Goal: Find specific page/section: Find specific page/section

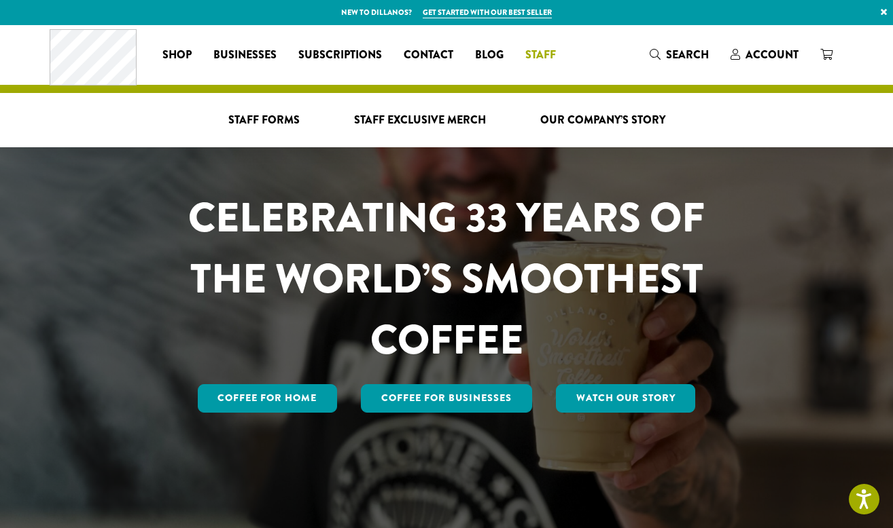
click at [537, 50] on span "Staff" at bounding box center [540, 55] width 31 height 17
click at [276, 122] on span "Staff Forms" at bounding box center [263, 120] width 71 height 17
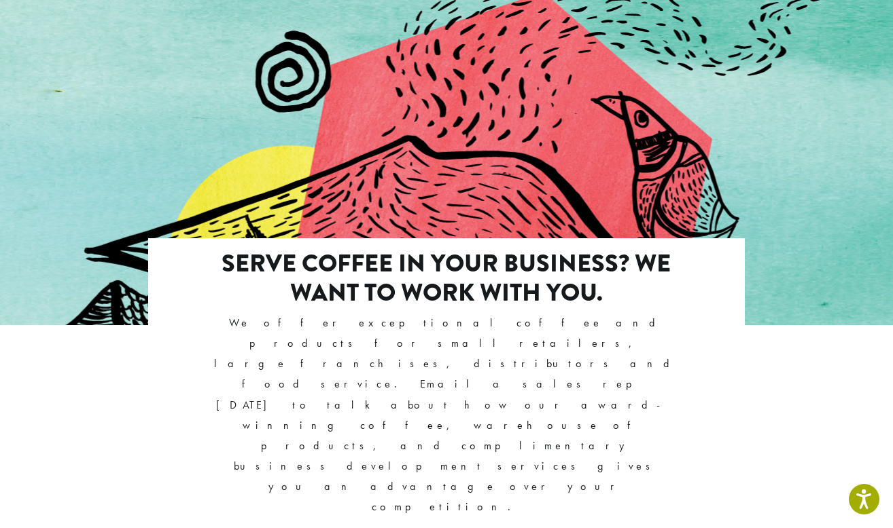
scroll to position [1216, 0]
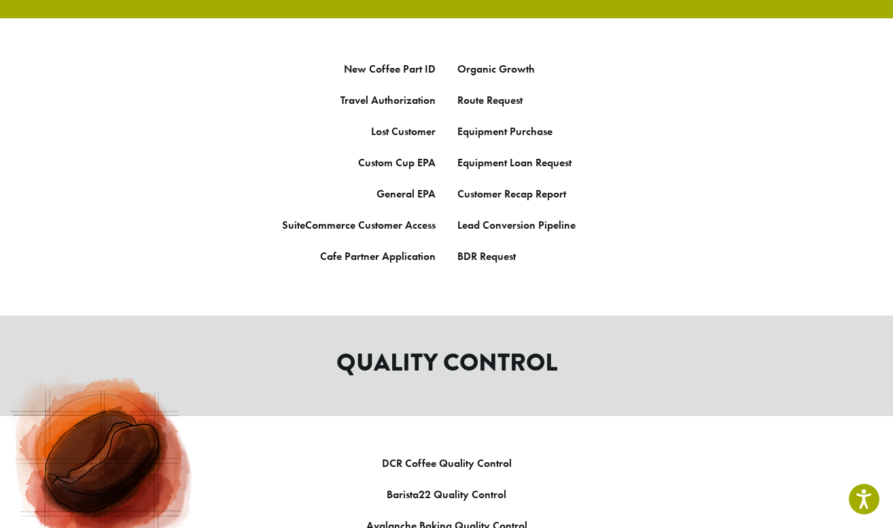
scroll to position [825, 0]
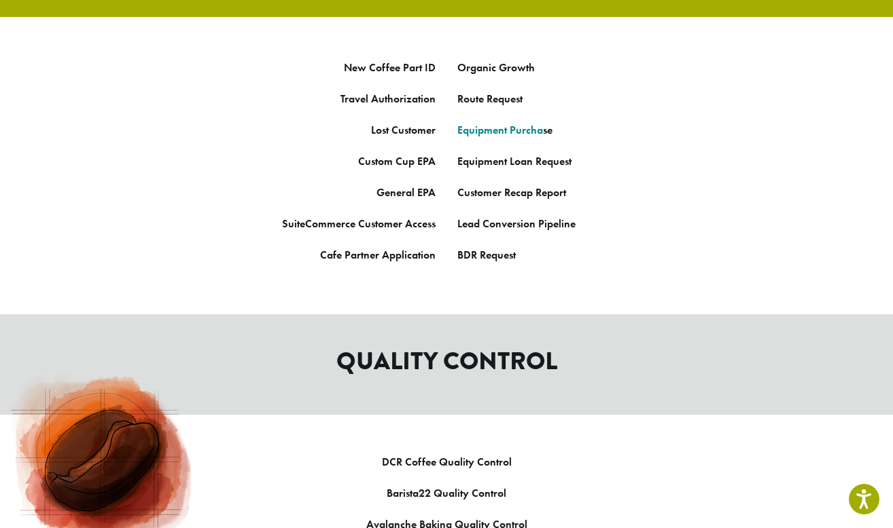
click at [519, 123] on link "Equipment Purcha" at bounding box center [500, 130] width 86 height 14
